Goal: Navigation & Orientation: Find specific page/section

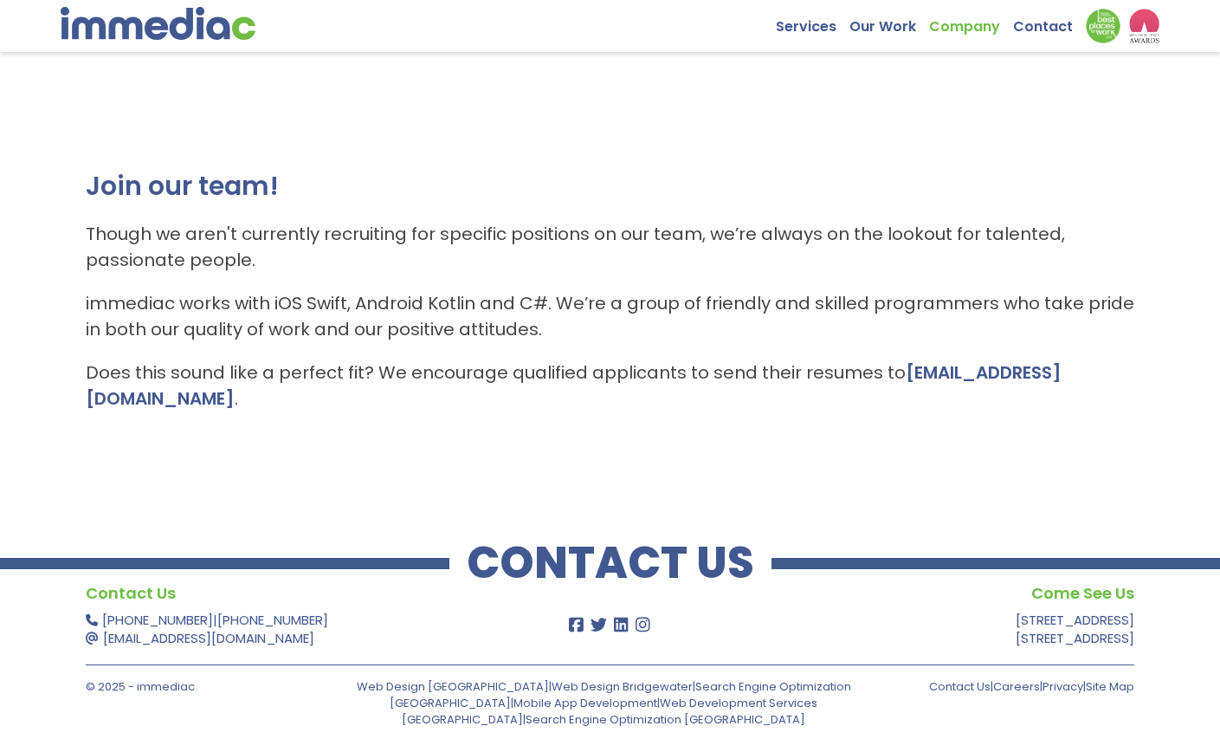
scroll to position [103, 0]
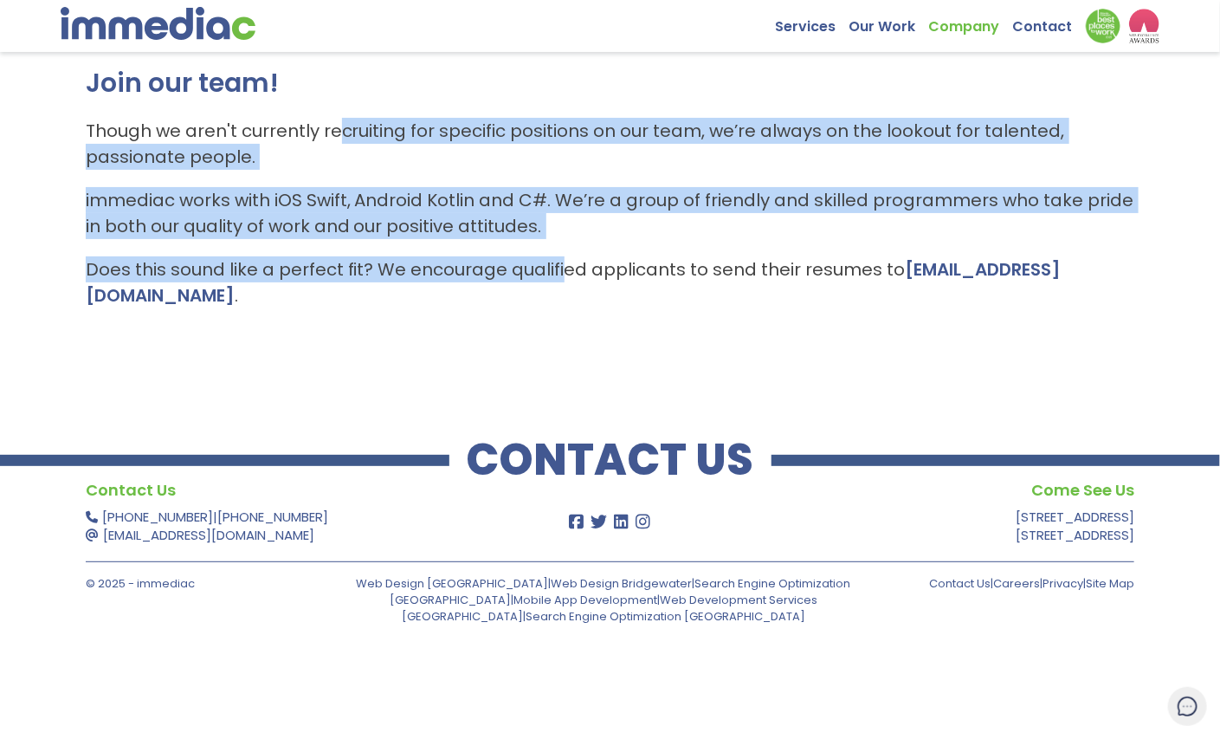
drag, startPoint x: 339, startPoint y: 129, endPoint x: 560, endPoint y: 250, distance: 252.7
click at [560, 250] on div "Join our team! Though we aren't currently recruiting for specific positions on …" at bounding box center [611, 187] width 1050 height 243
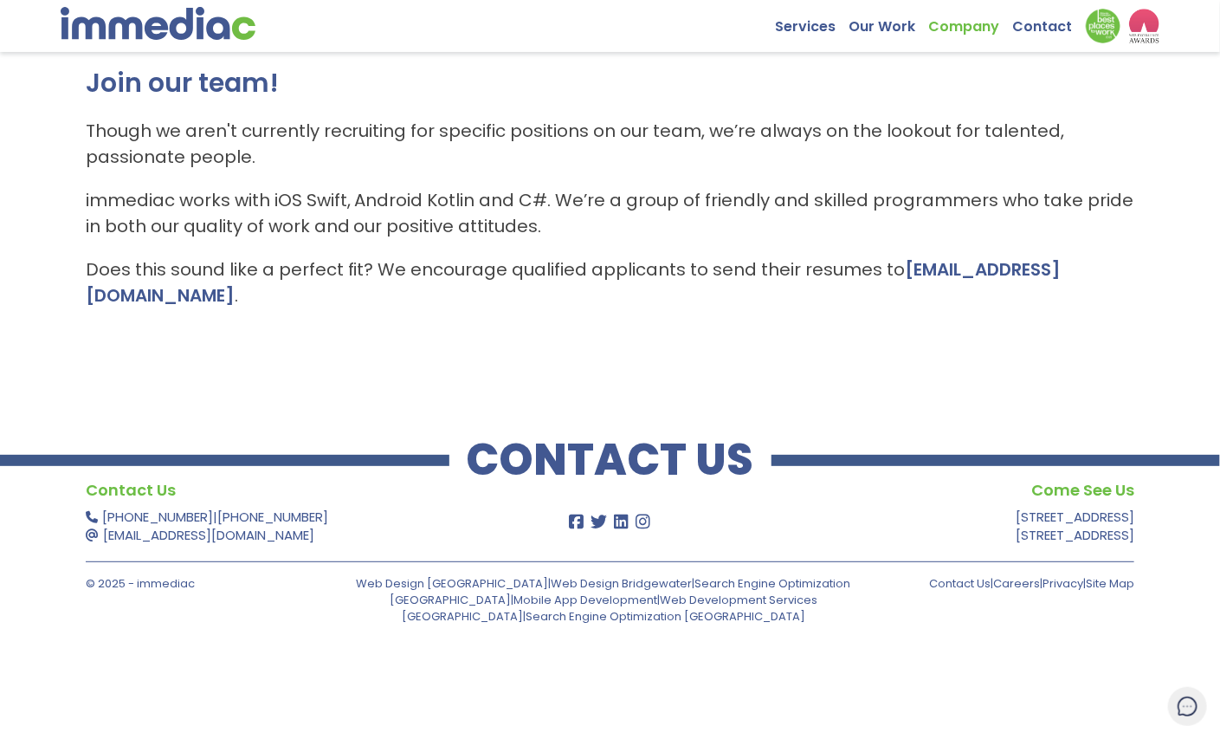
scroll to position [0, 0]
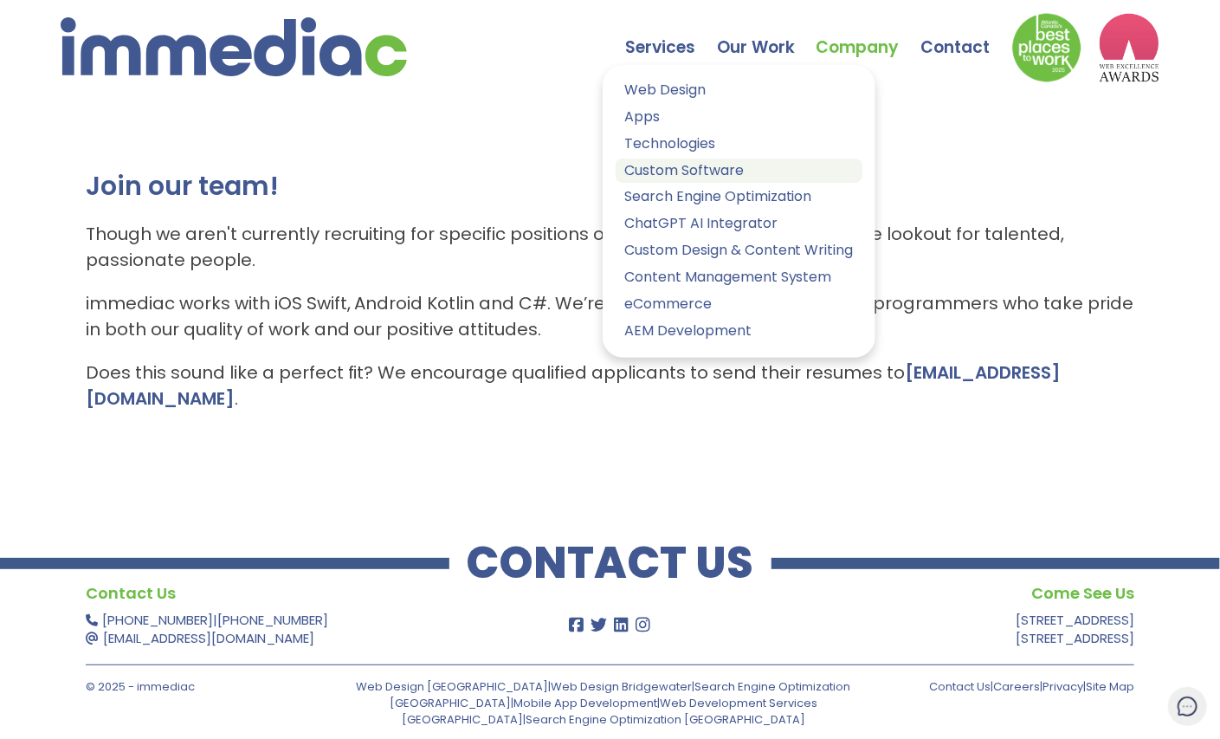
click at [682, 167] on link "Custom Software" at bounding box center [739, 170] width 247 height 25
